Goal: Complete application form

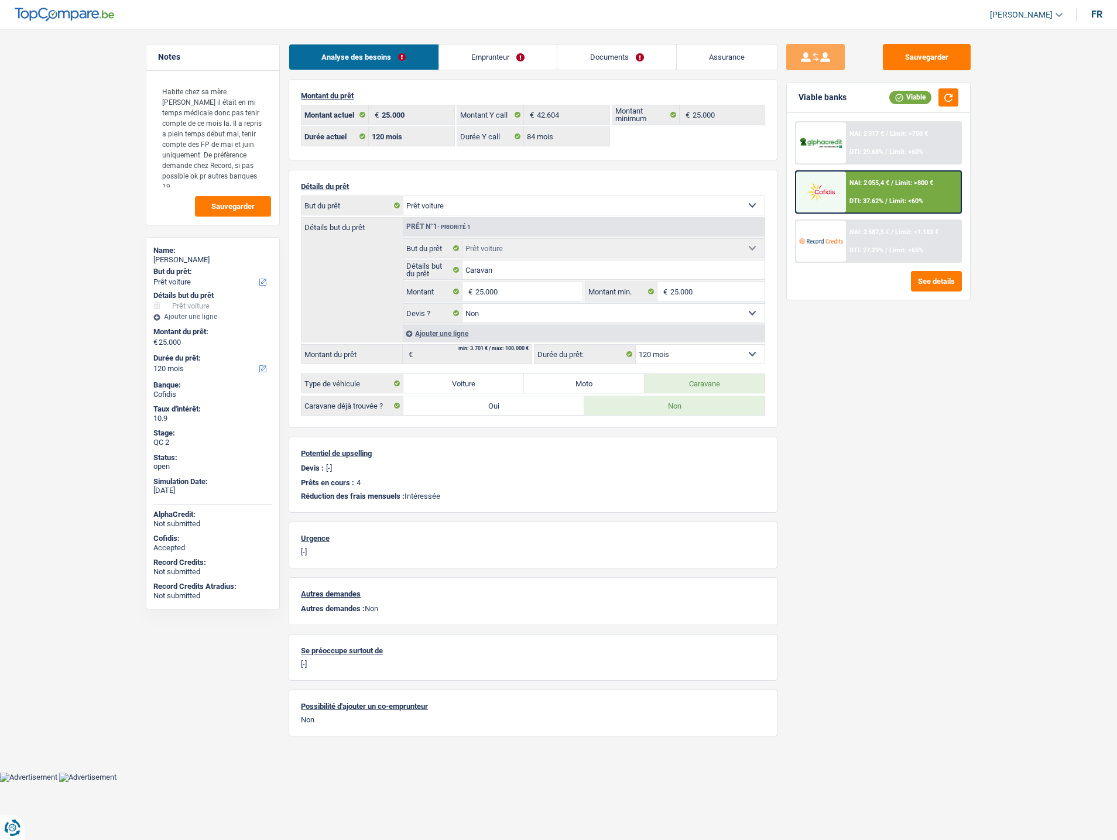
select select "car"
select select "120"
select select "84"
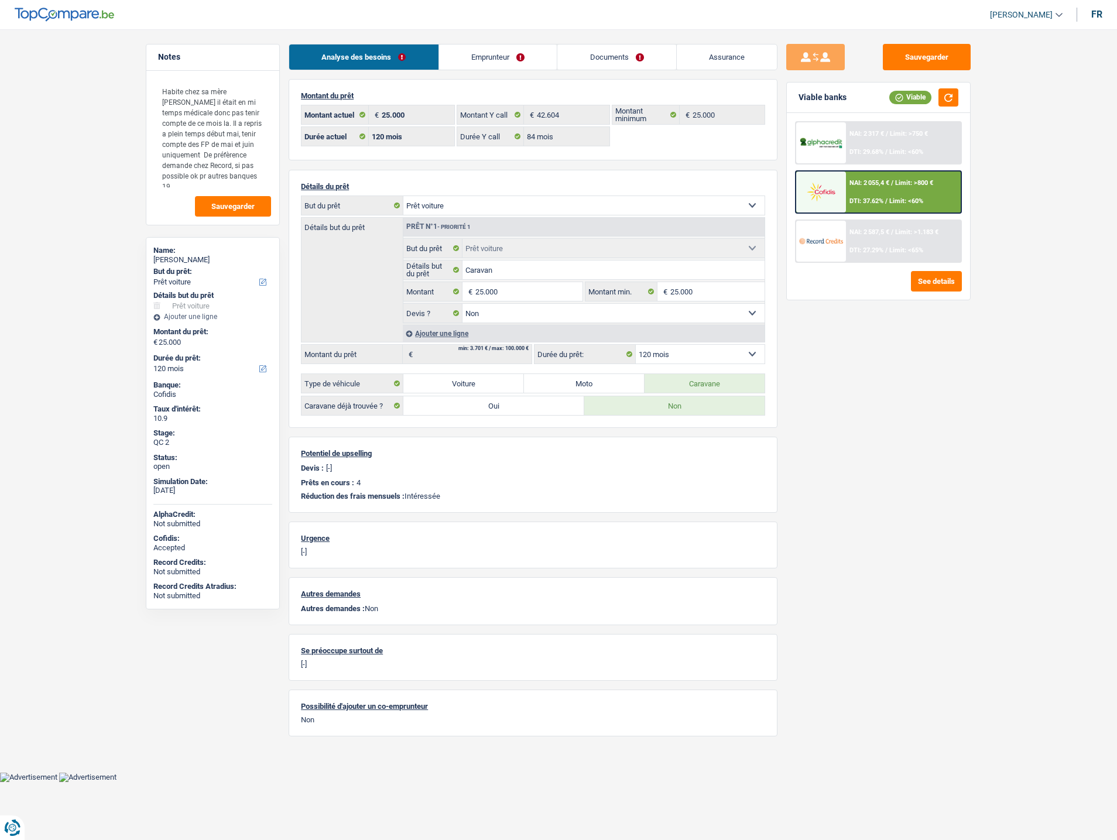
select select "car"
select select "false"
select select "120"
click at [642, 55] on link "Documents" at bounding box center [616, 56] width 119 height 25
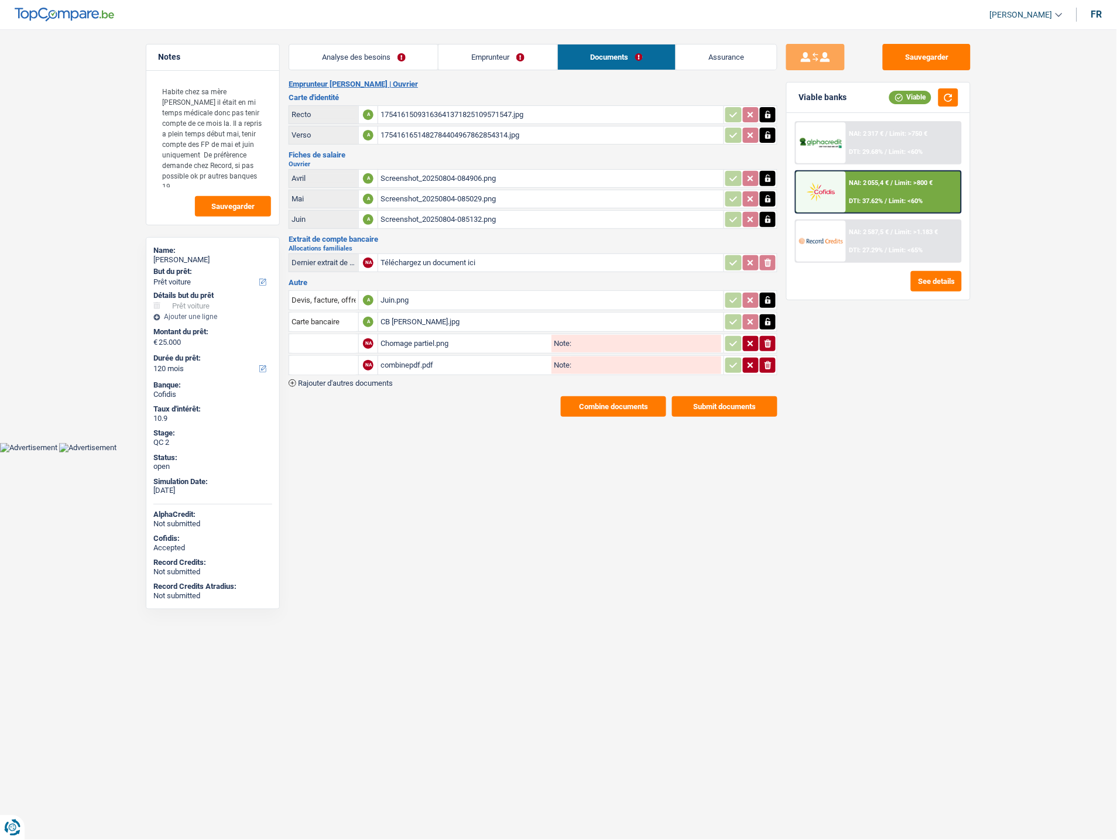
click at [420, 338] on div "Chomage partiel.png" at bounding box center [464, 344] width 169 height 18
click at [437, 217] on div "Screenshot_20250804-085132.png" at bounding box center [550, 220] width 341 height 18
click at [394, 294] on div "Juin.png" at bounding box center [550, 301] width 341 height 18
